Goal: Transaction & Acquisition: Book appointment/travel/reservation

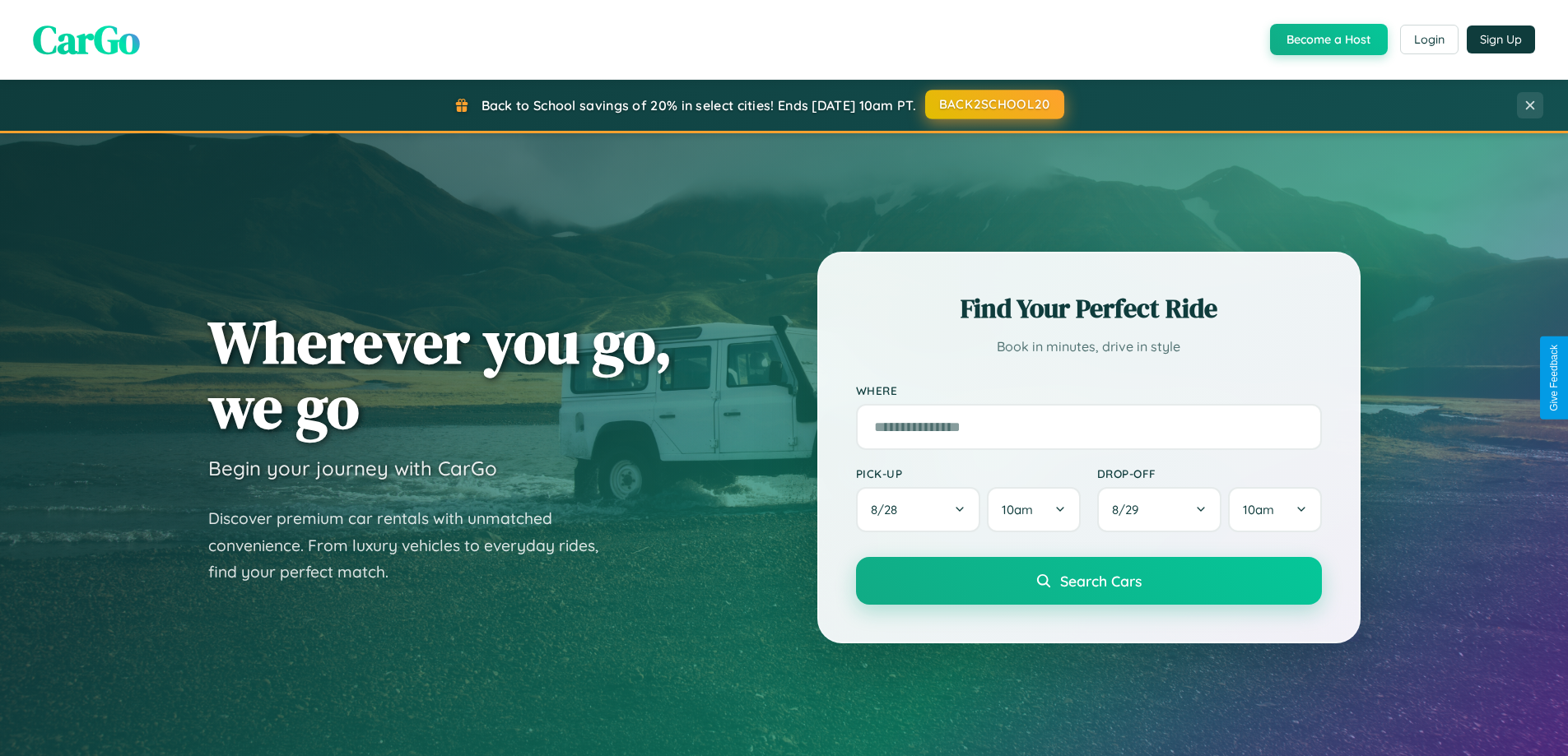
click at [994, 104] on button "BACK2SCHOOL20" at bounding box center [996, 104] width 139 height 30
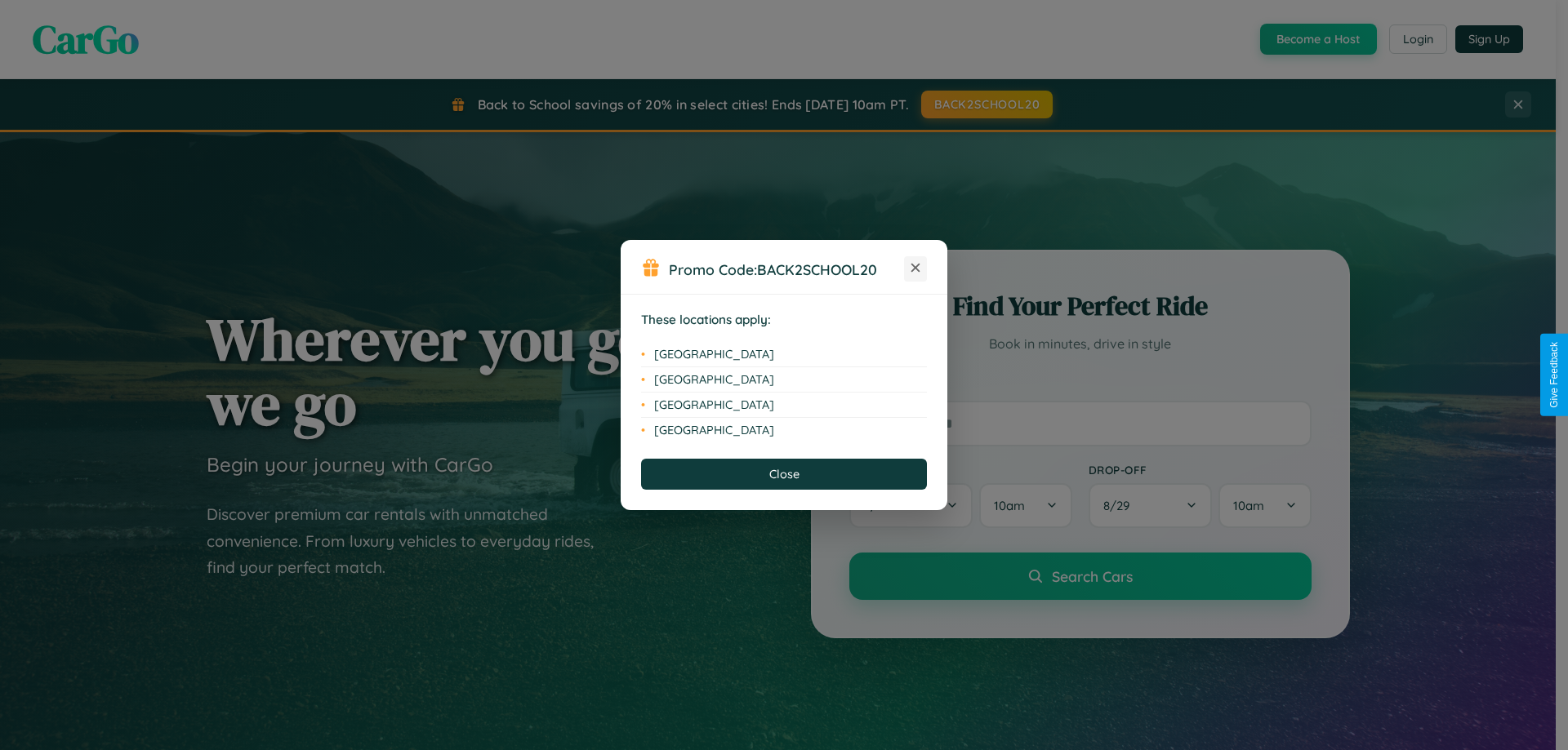
click at [916, 269] on icon at bounding box center [916, 269] width 9 height 9
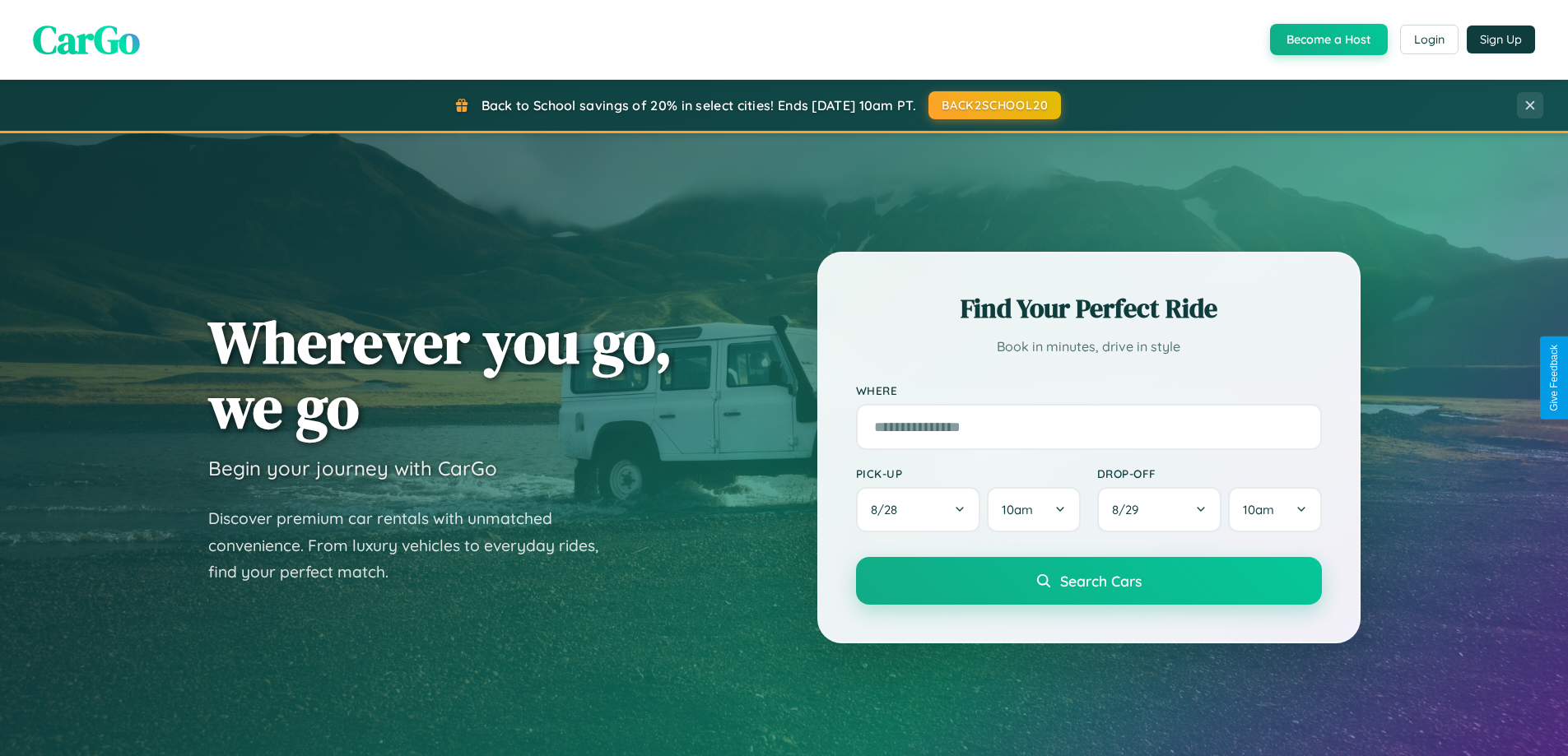
scroll to position [1133, 0]
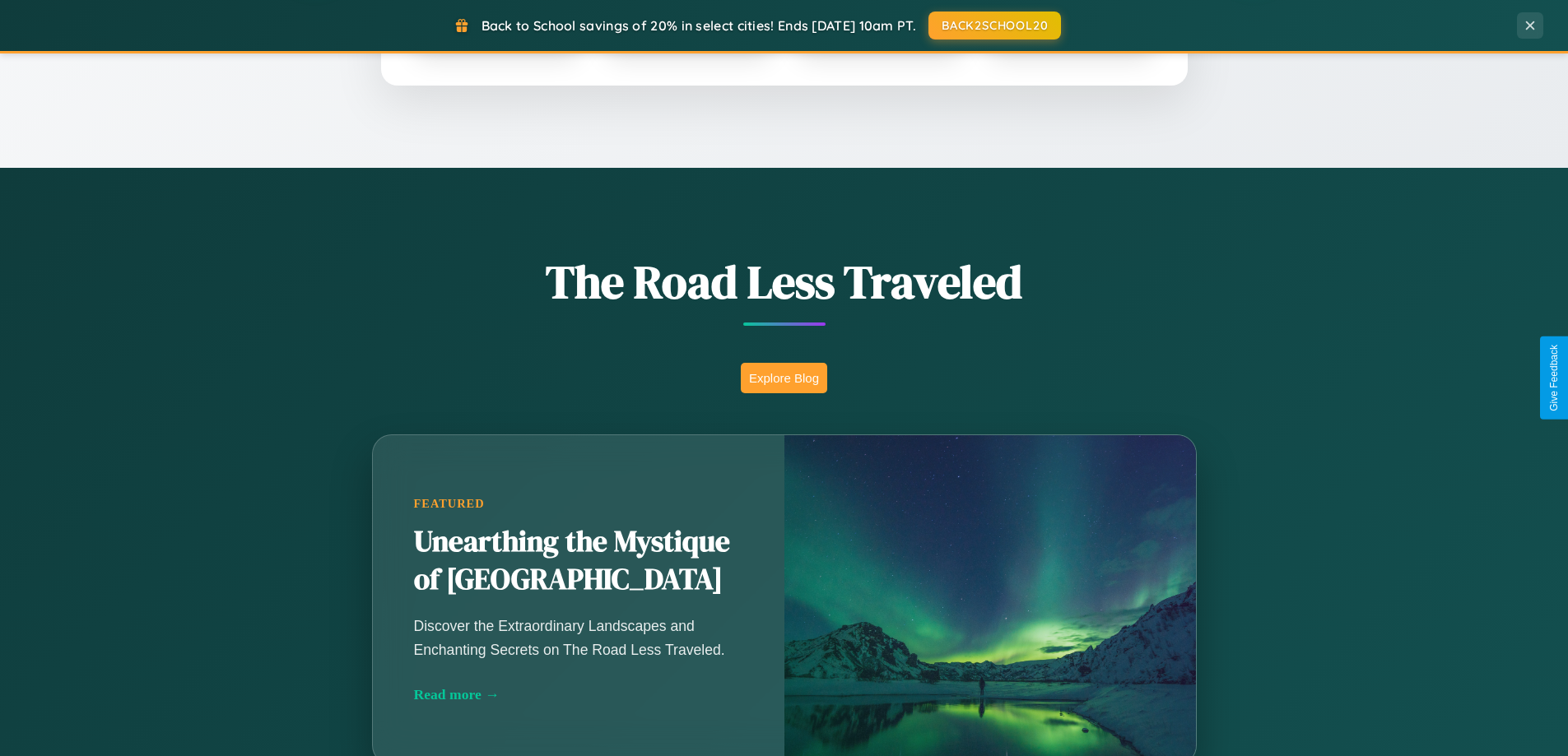
click at [784, 378] on button "Explore Blog" at bounding box center [784, 378] width 86 height 31
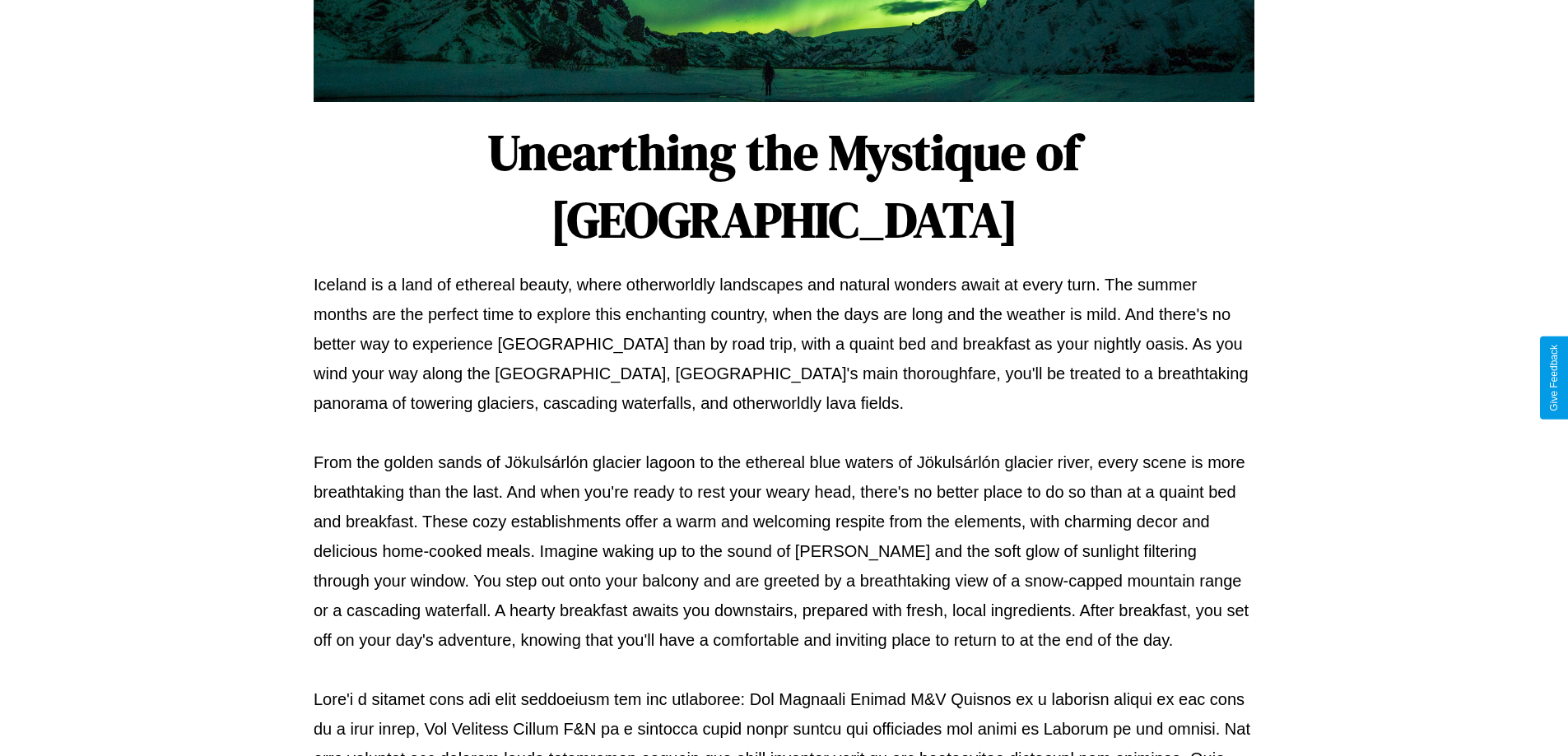
scroll to position [532, 0]
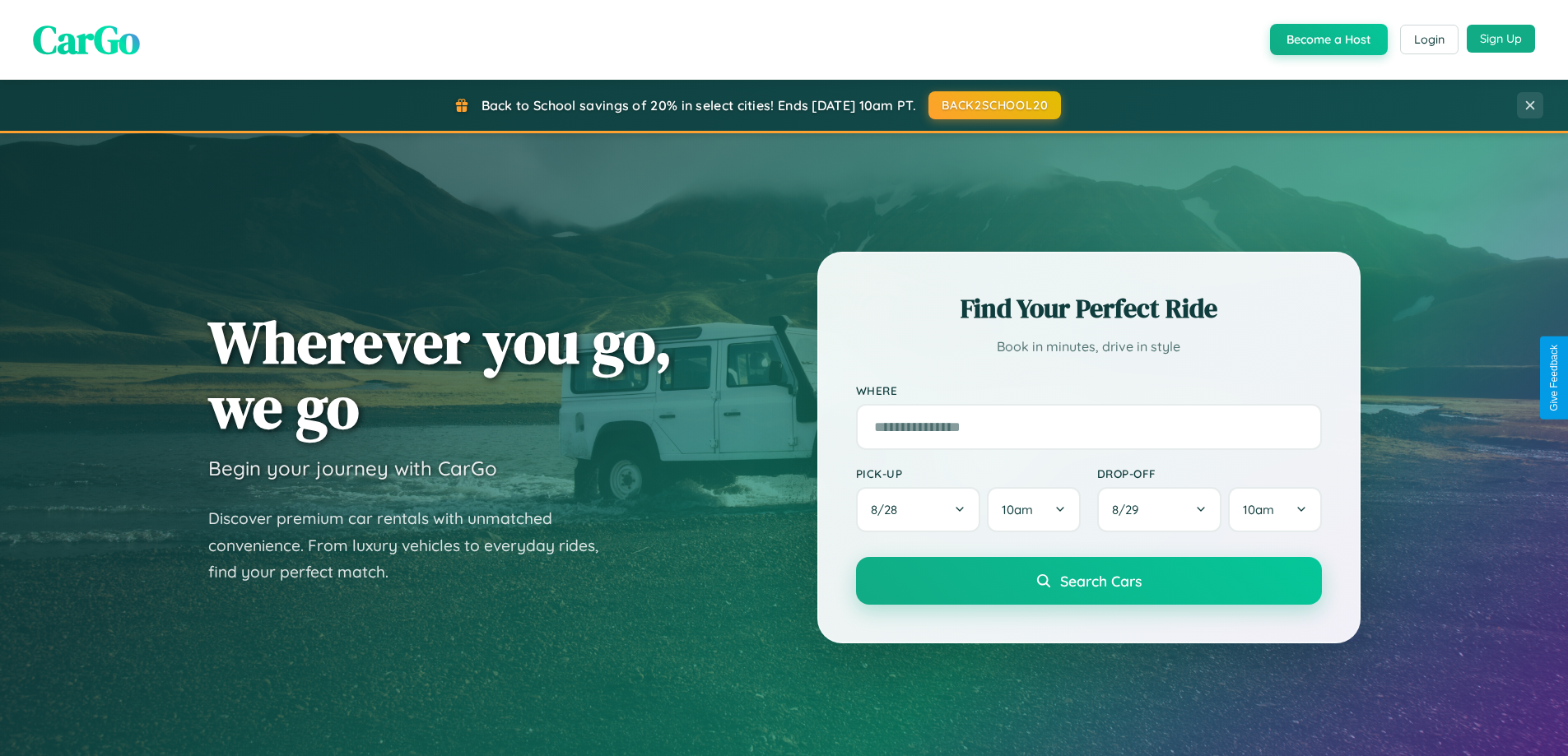
click at [1501, 39] on button "Sign Up" at bounding box center [1501, 38] width 68 height 28
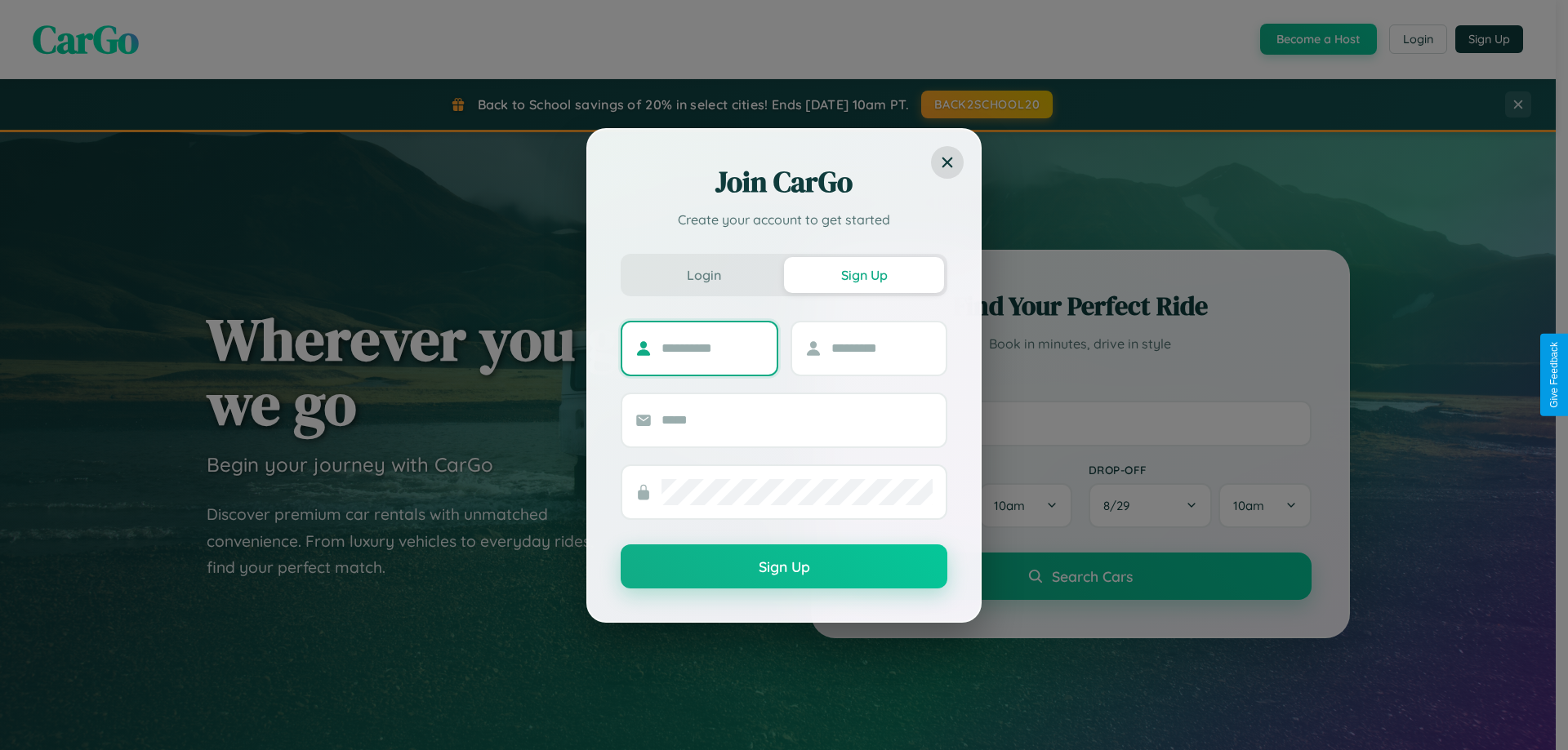
click at [713, 348] on input "text" at bounding box center [713, 349] width 102 height 26
type input "*****"
click at [881, 348] on input "text" at bounding box center [882, 349] width 102 height 26
type input "*****"
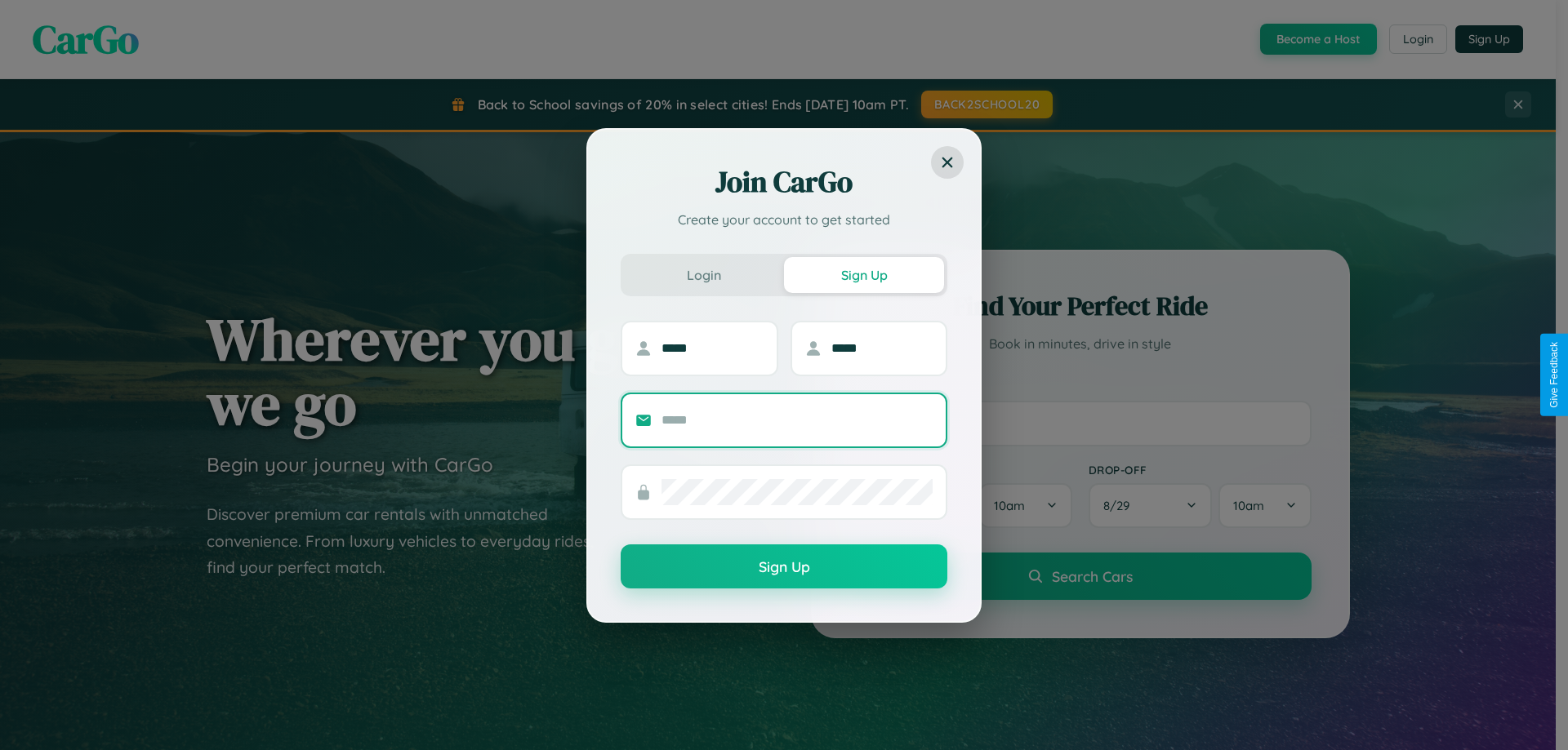
click at [797, 419] on input "text" at bounding box center [797, 420] width 271 height 26
type input "**********"
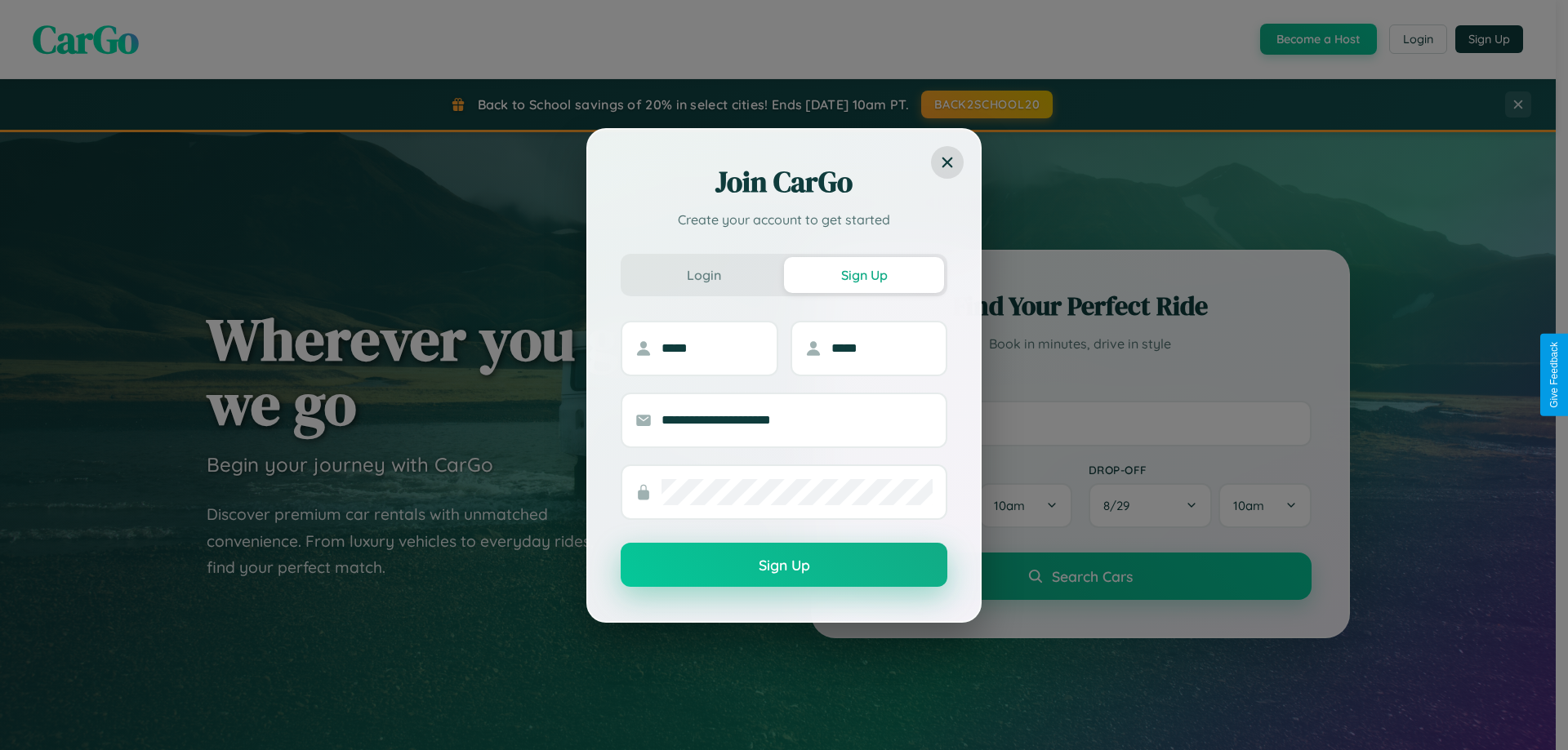
click at [784, 566] on button "Sign Up" at bounding box center [784, 564] width 327 height 44
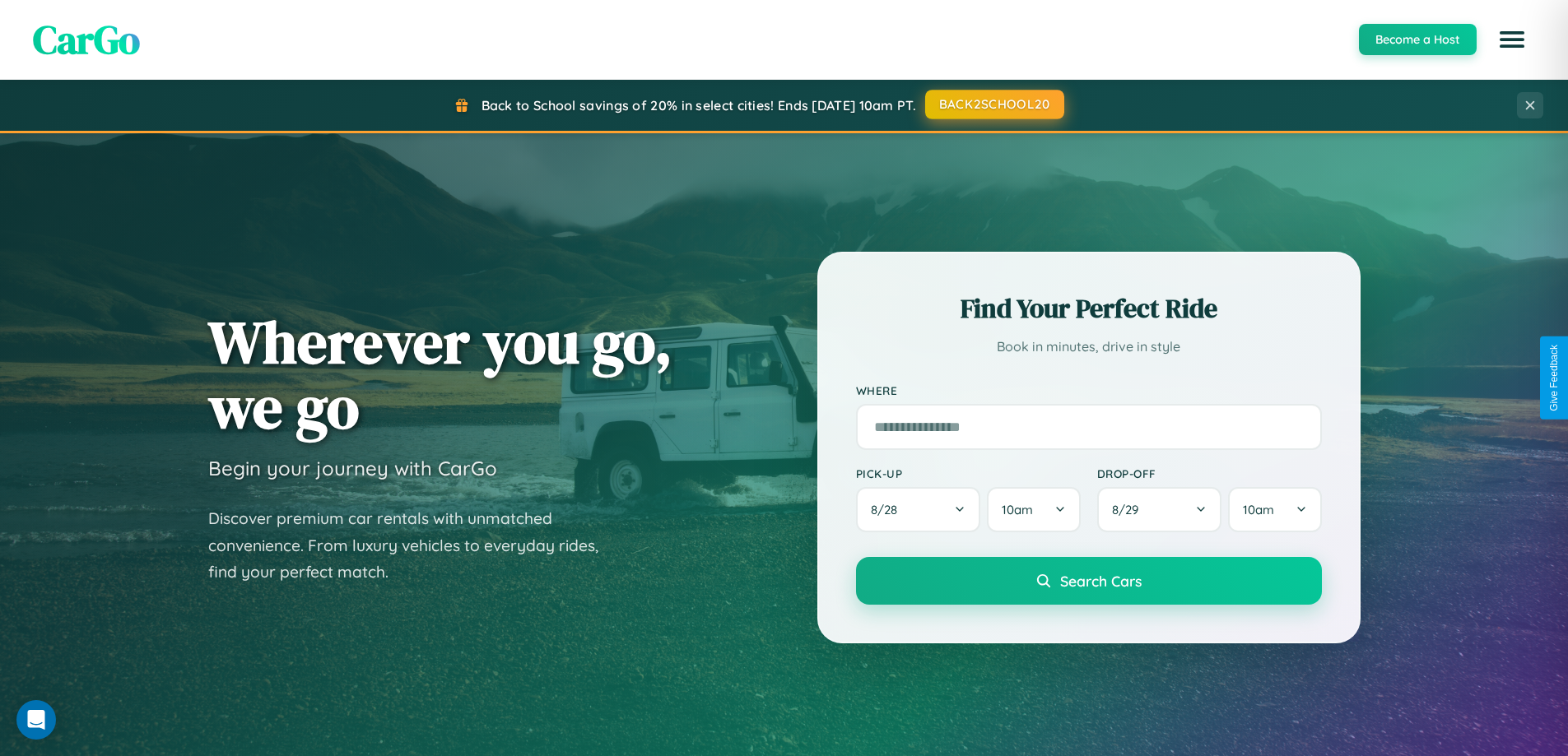
click at [994, 104] on button "BACK2SCHOOL20" at bounding box center [996, 104] width 139 height 30
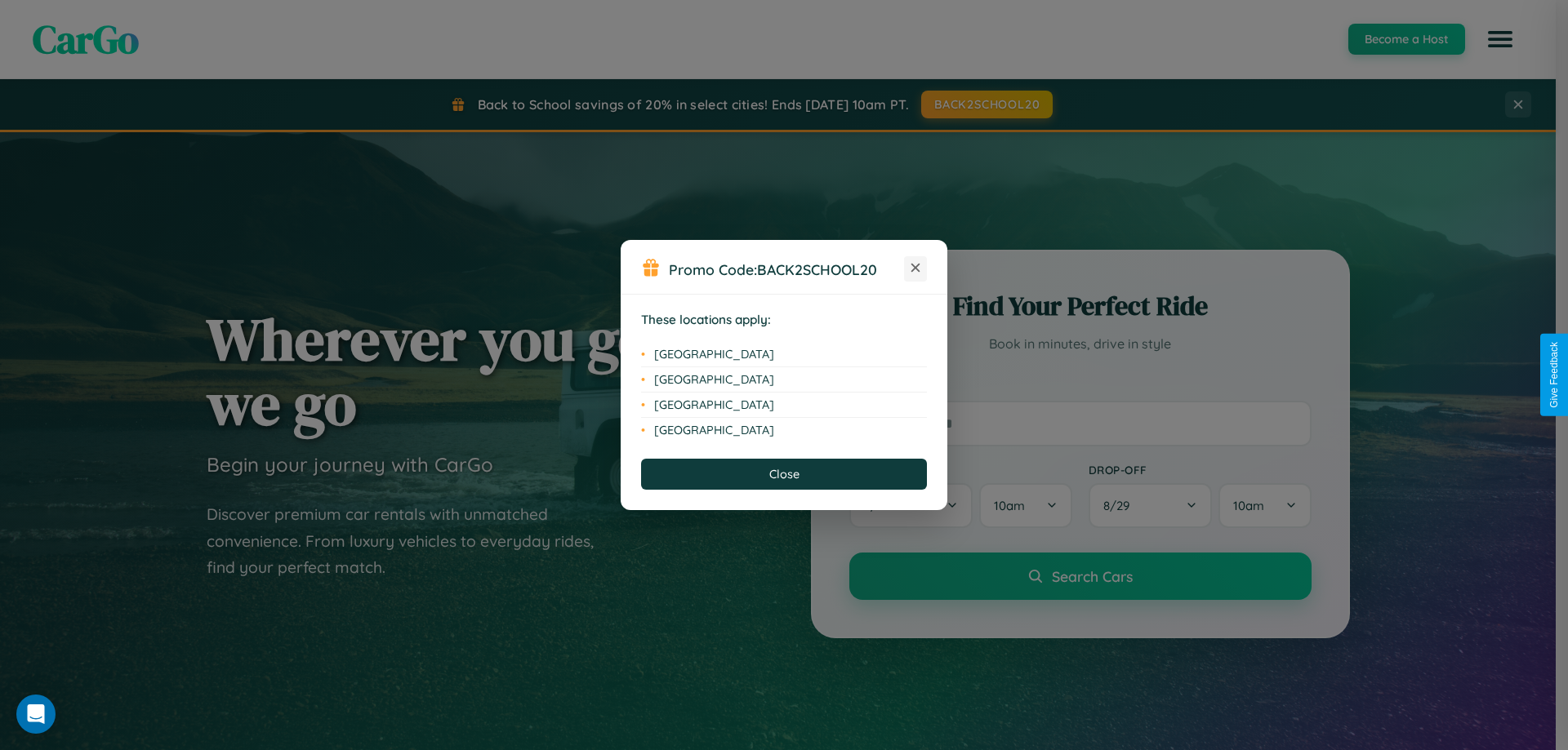
click at [916, 269] on icon at bounding box center [916, 269] width 9 height 9
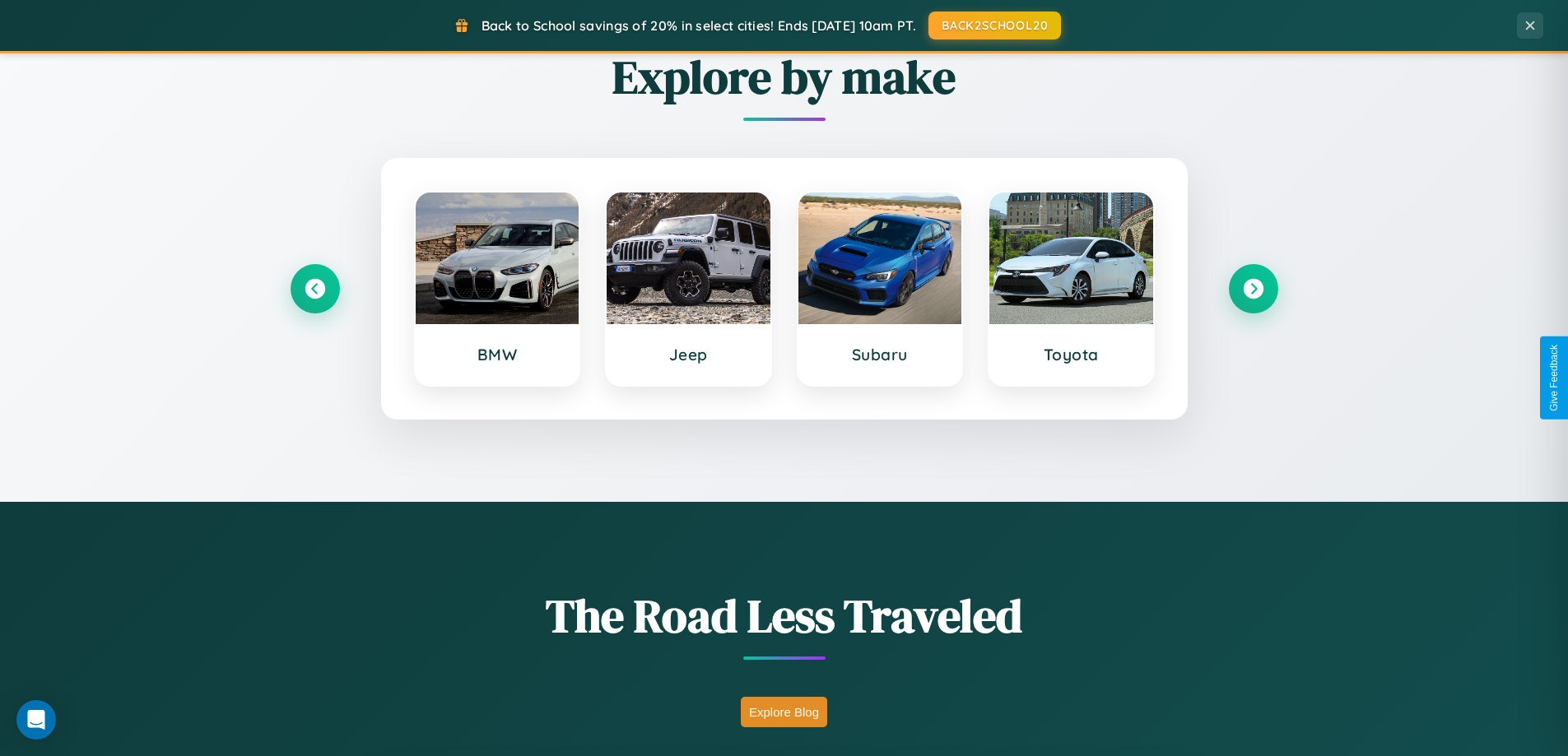
scroll to position [2644, 0]
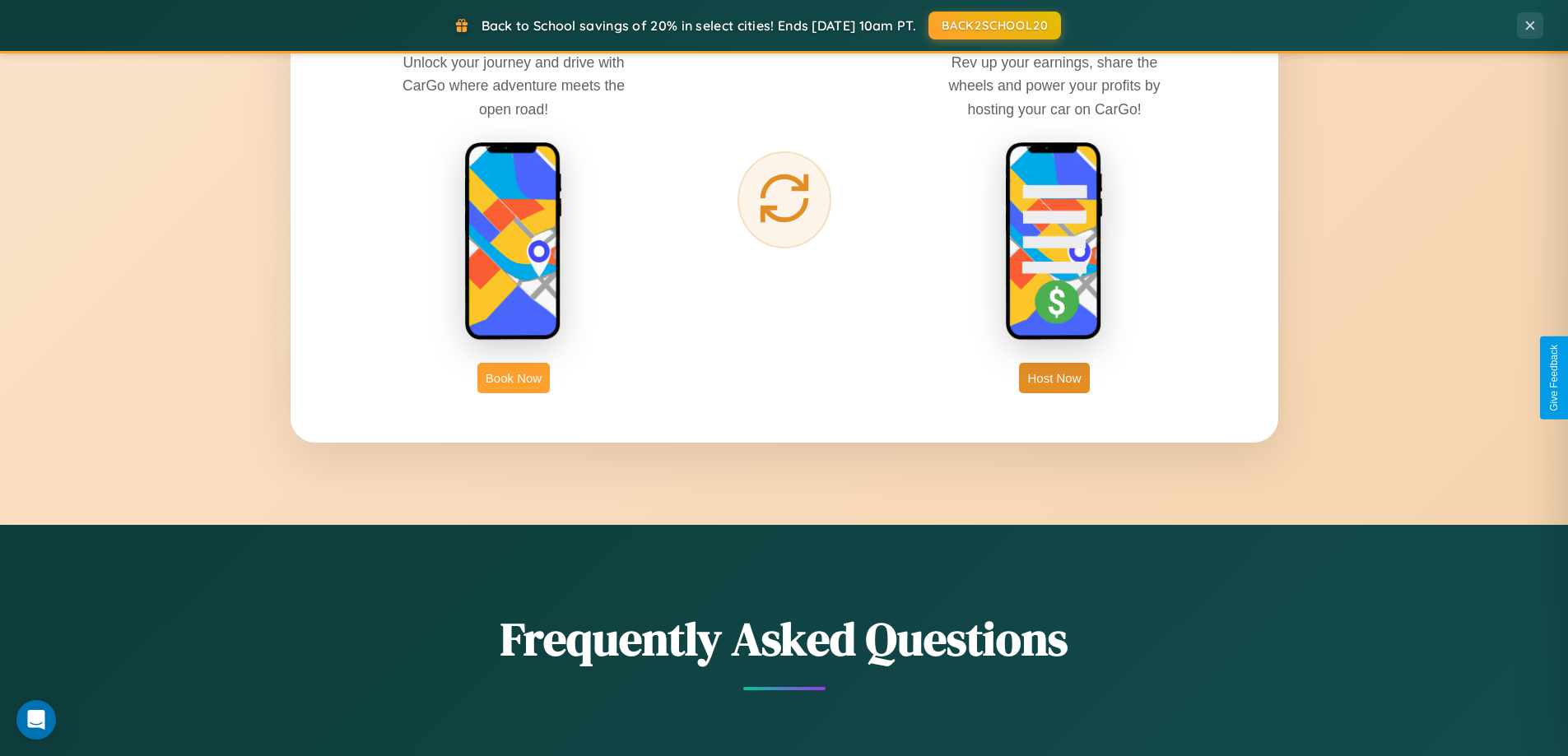
click at [514, 378] on button "Book Now" at bounding box center [514, 378] width 72 height 31
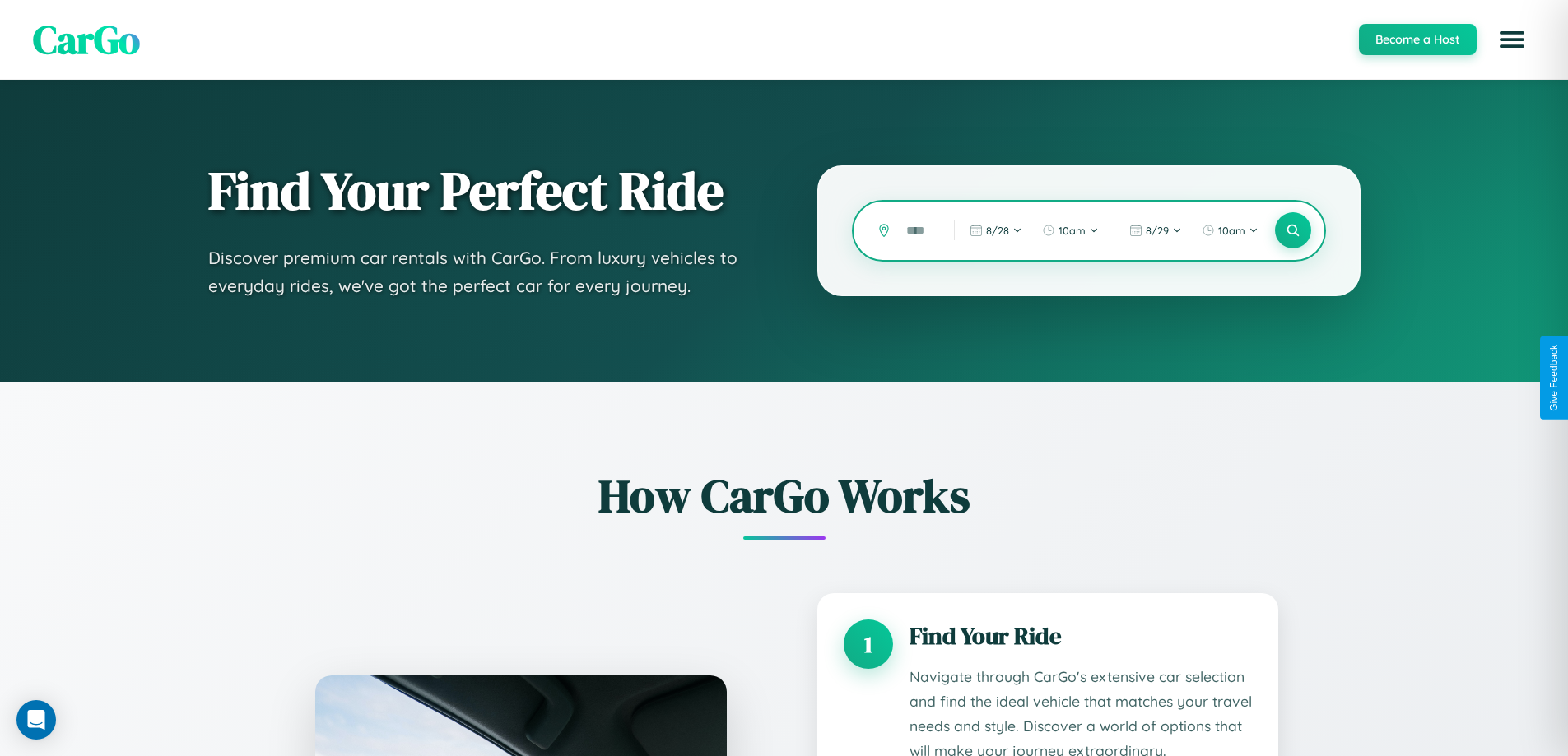
click at [918, 230] on input "text" at bounding box center [919, 231] width 40 height 29
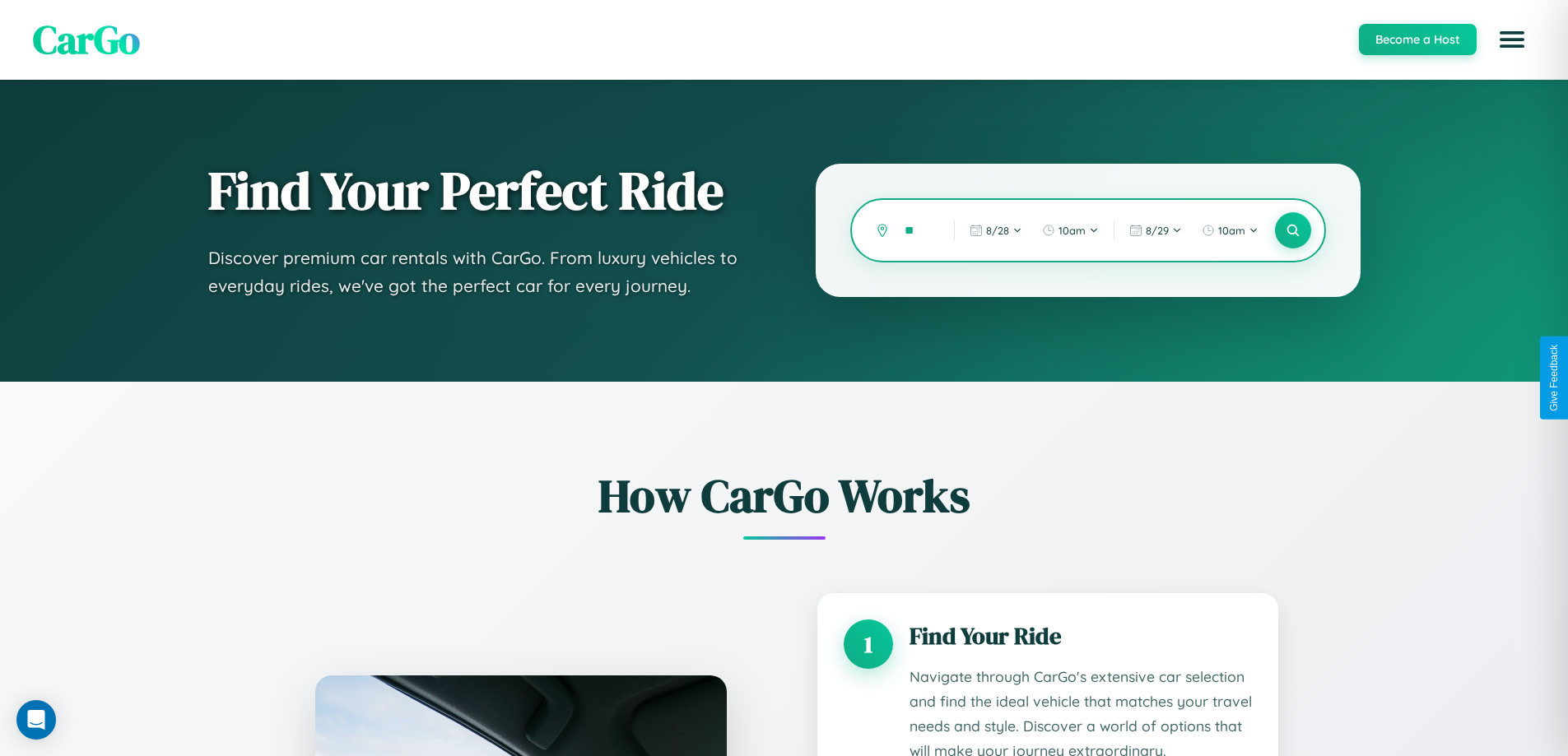
type input "*"
type input "********"
click at [1293, 230] on icon at bounding box center [1293, 230] width 15 height 15
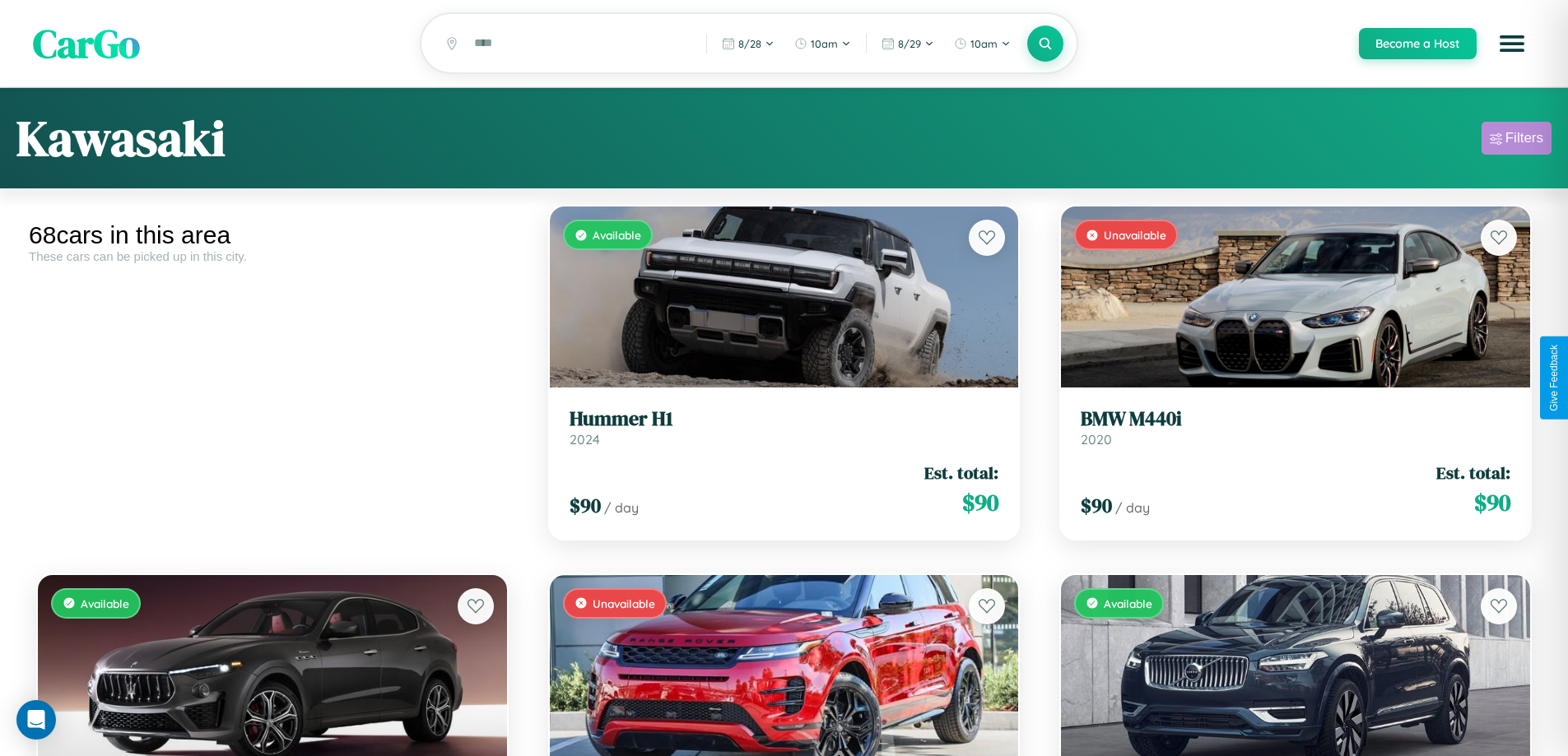
click at [1516, 140] on div "Filters" at bounding box center [1525, 139] width 38 height 16
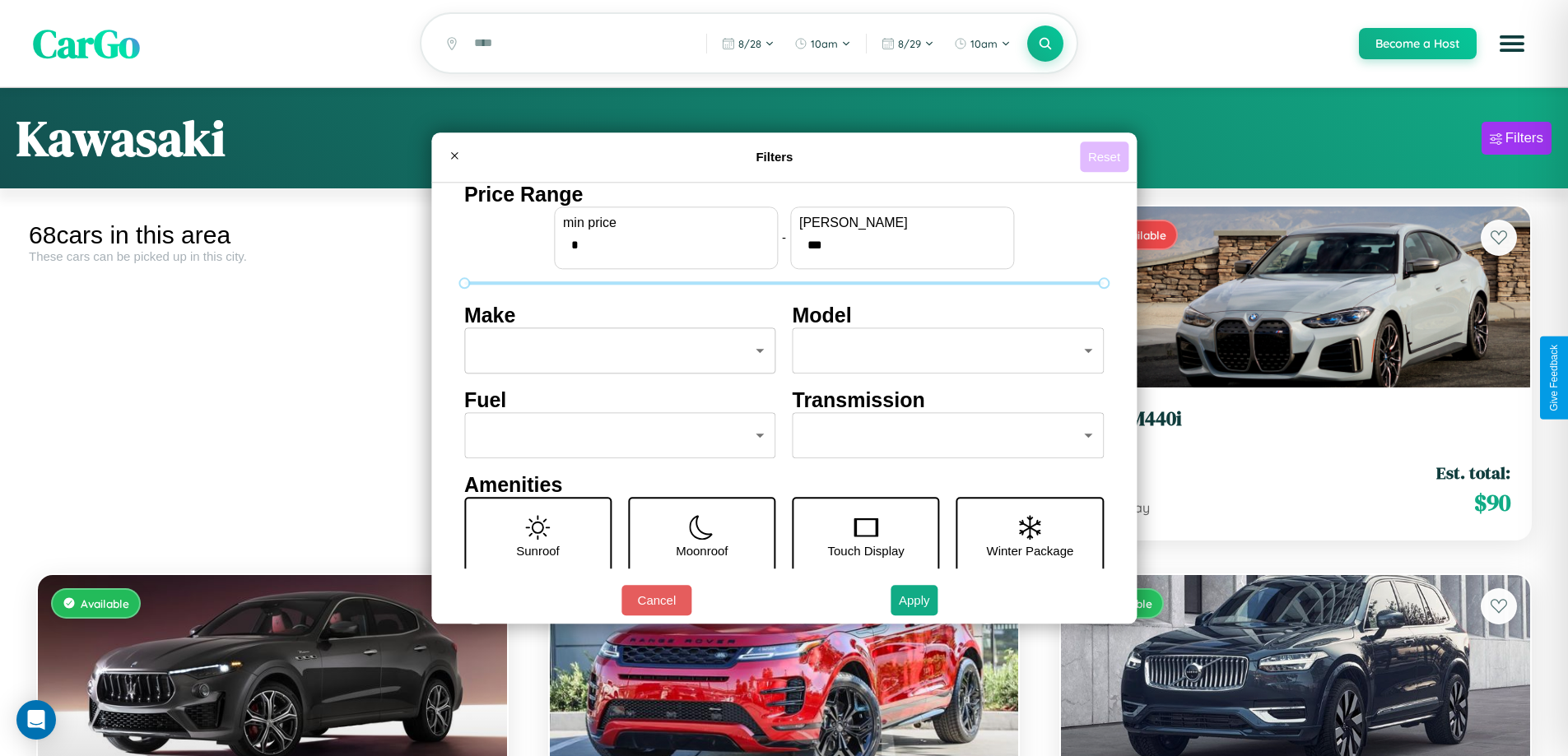
click at [1107, 157] on button "Reset" at bounding box center [1104, 157] width 49 height 31
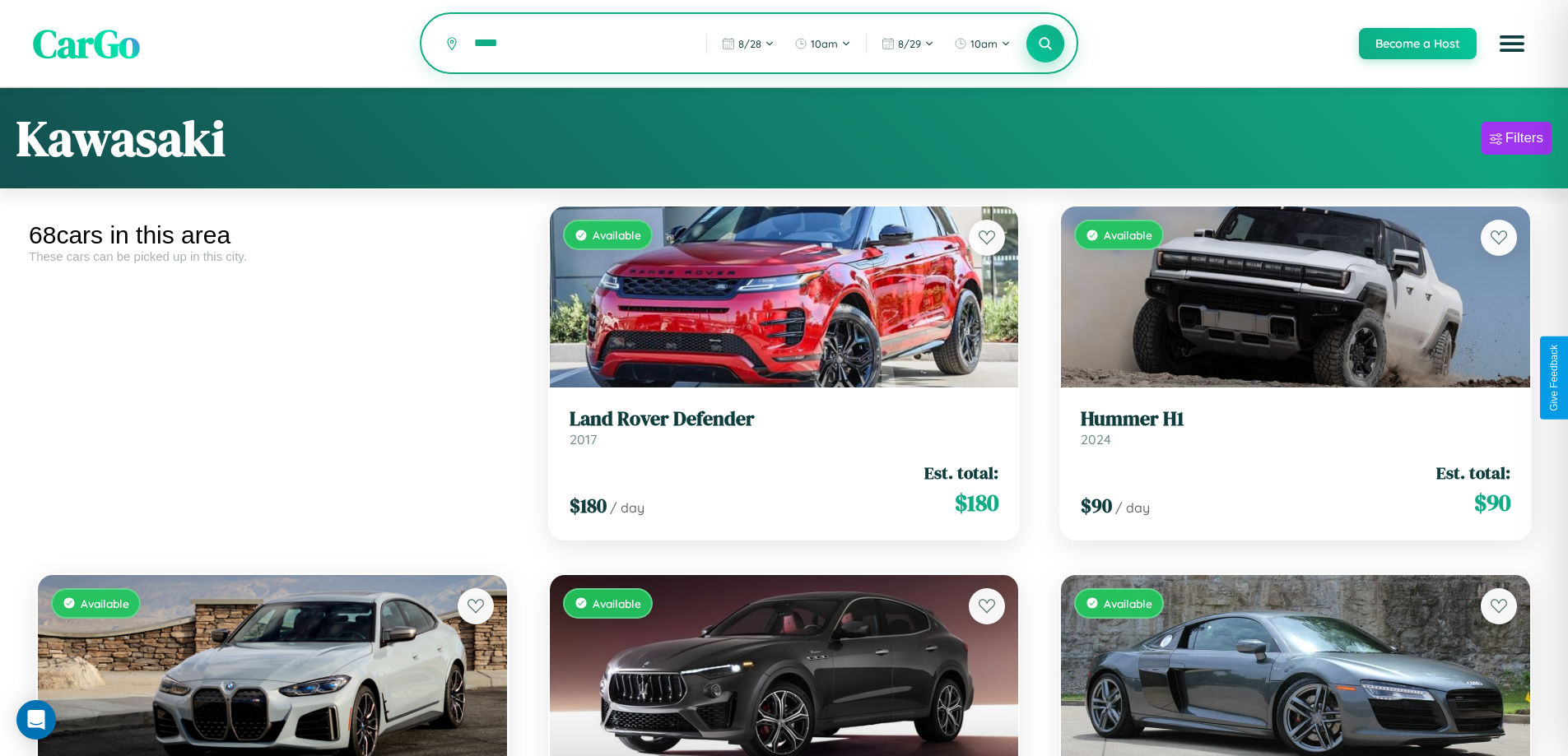
type input "*****"
click at [1044, 44] on icon at bounding box center [1045, 43] width 15 height 15
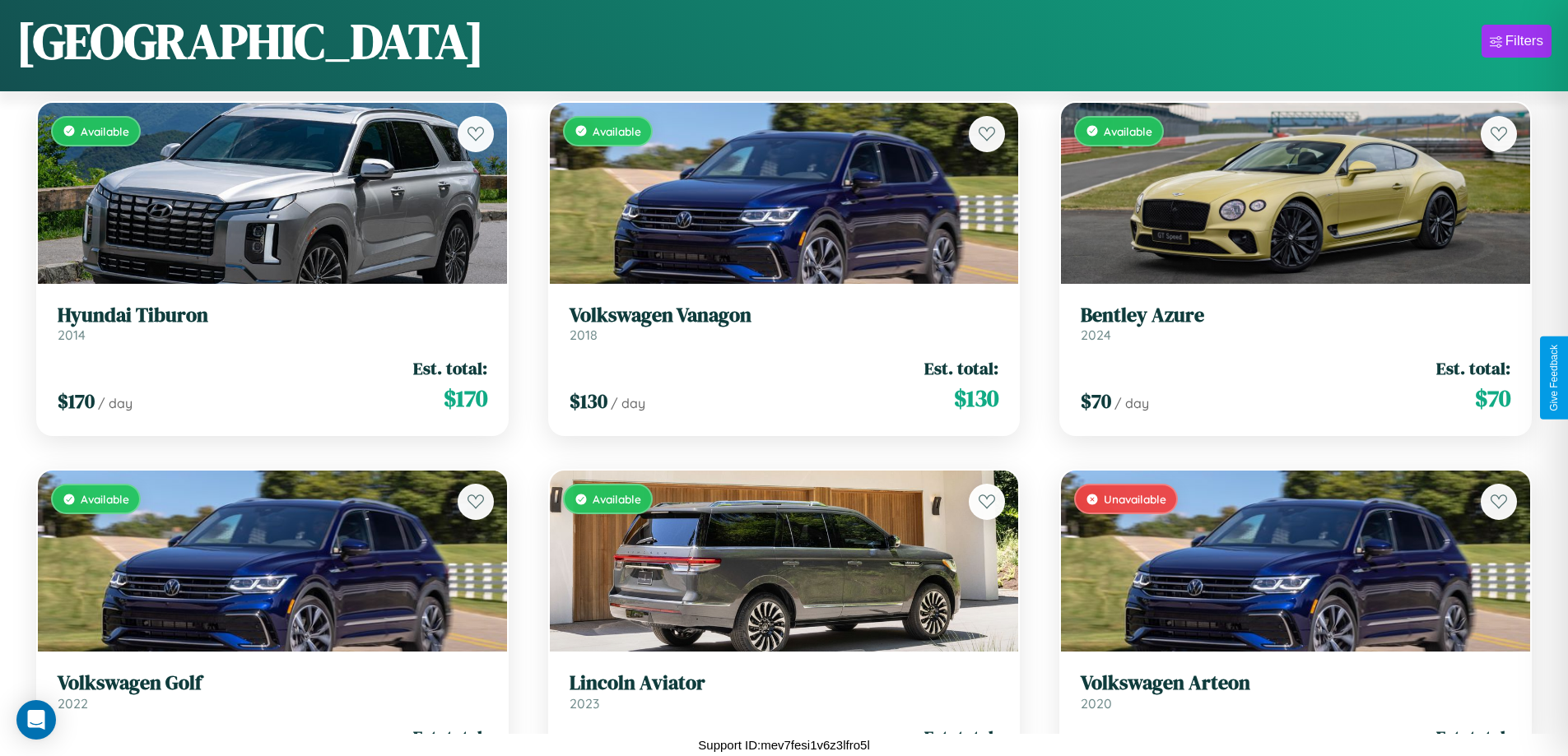
scroll to position [3916, 0]
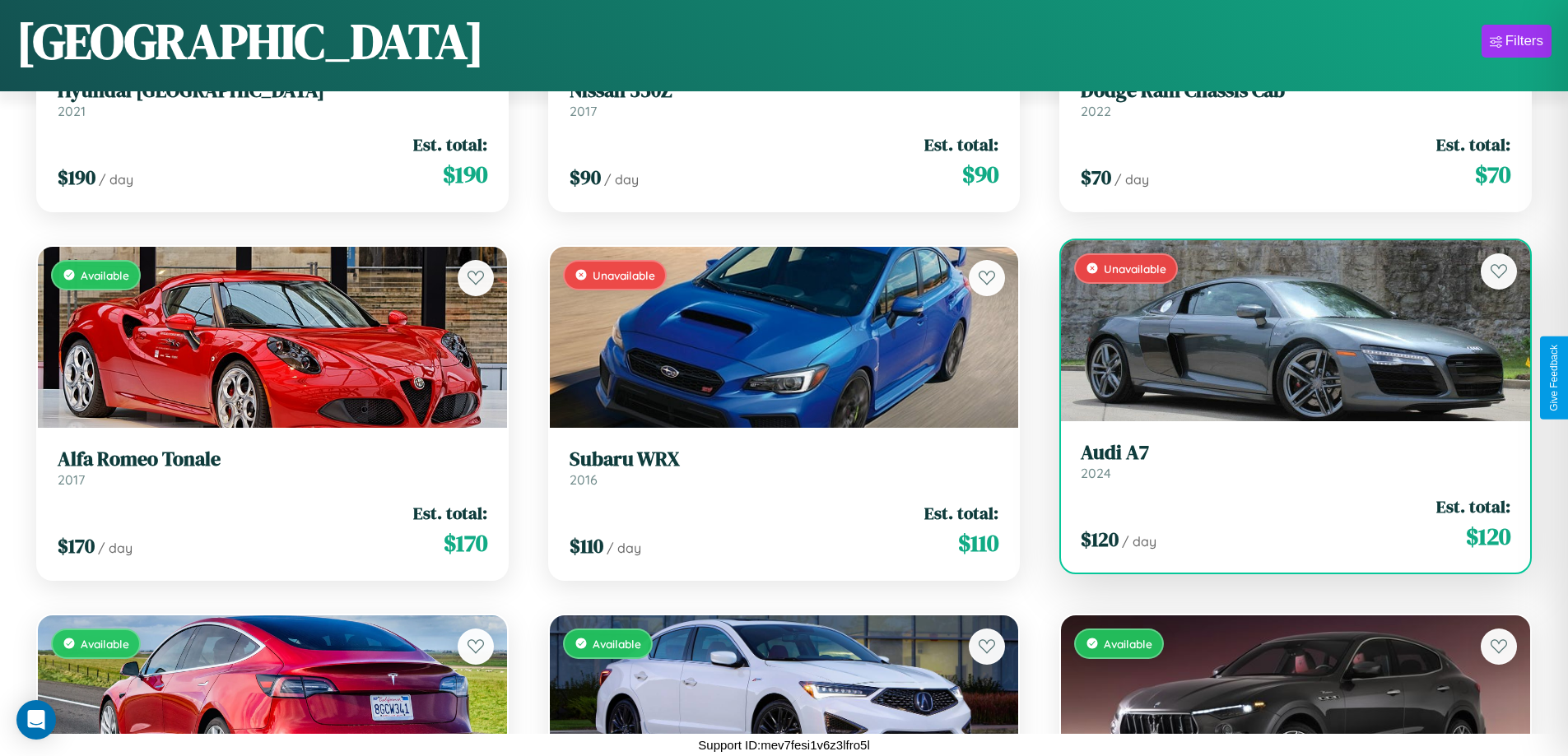
click at [1285, 462] on h3 "Audi A7" at bounding box center [1295, 453] width 429 height 24
